Goal: Information Seeking & Learning: Learn about a topic

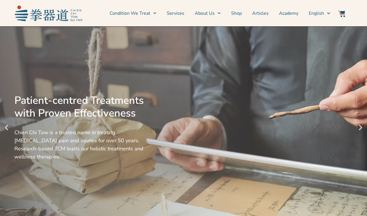
click at [342, 14] on img at bounding box center [341, 13] width 7 height 7
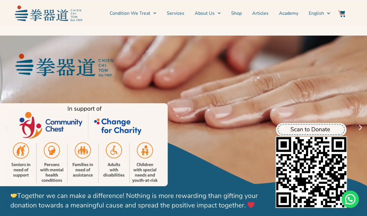
click at [342, 14] on img at bounding box center [341, 13] width 7 height 7
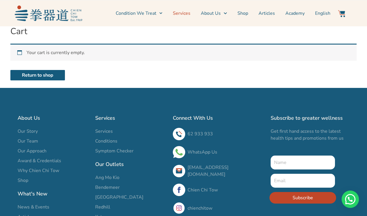
click at [181, 11] on link "Services" at bounding box center [182, 13] width 18 height 14
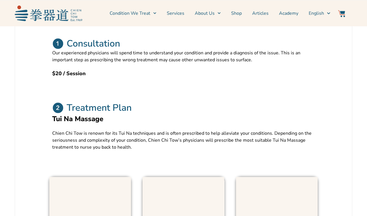
scroll to position [193, 0]
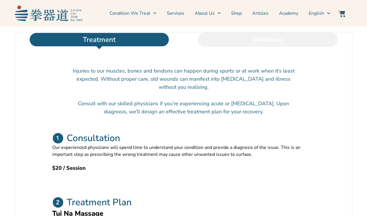
click at [246, 46] on li "Wellness" at bounding box center [267, 40] width 168 height 14
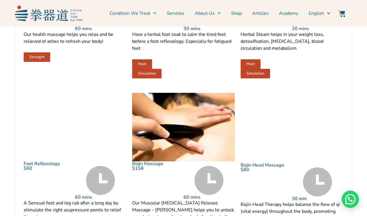
scroll to position [436, 0]
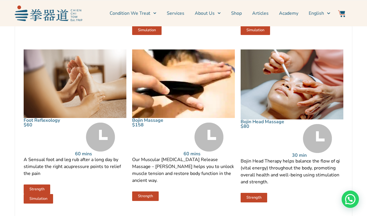
click at [101, 149] on img at bounding box center [100, 136] width 29 height 29
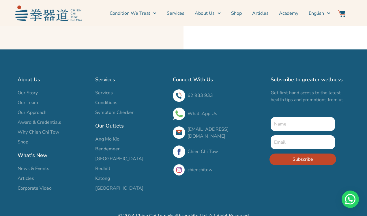
scroll to position [1836, 0]
